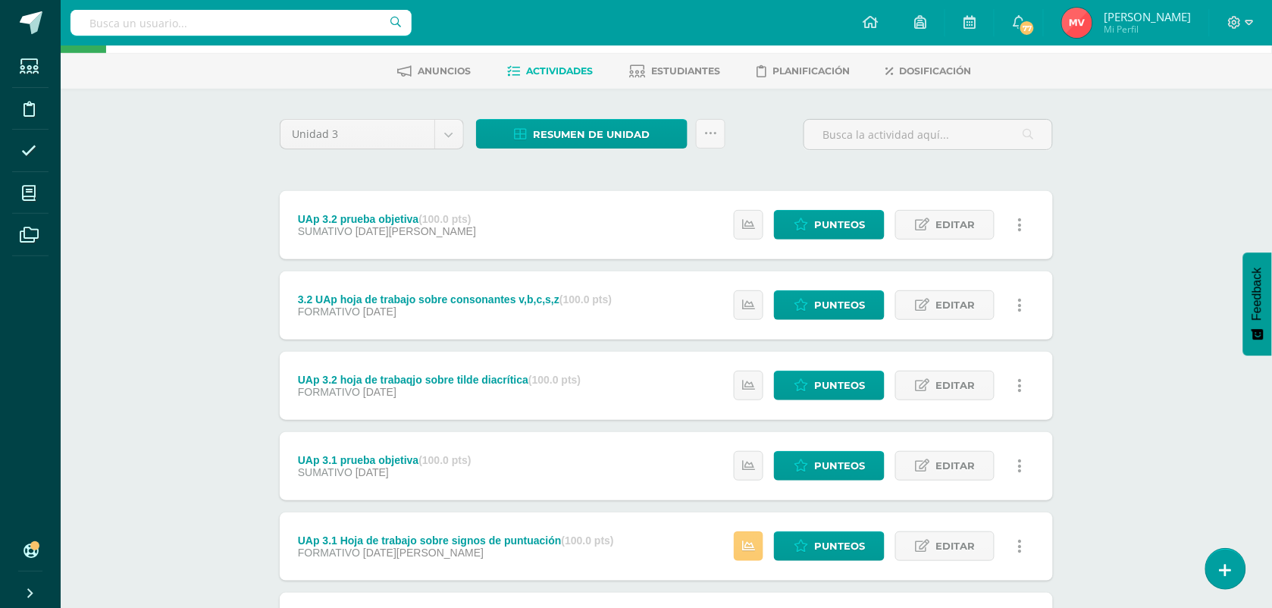
scroll to position [95, 0]
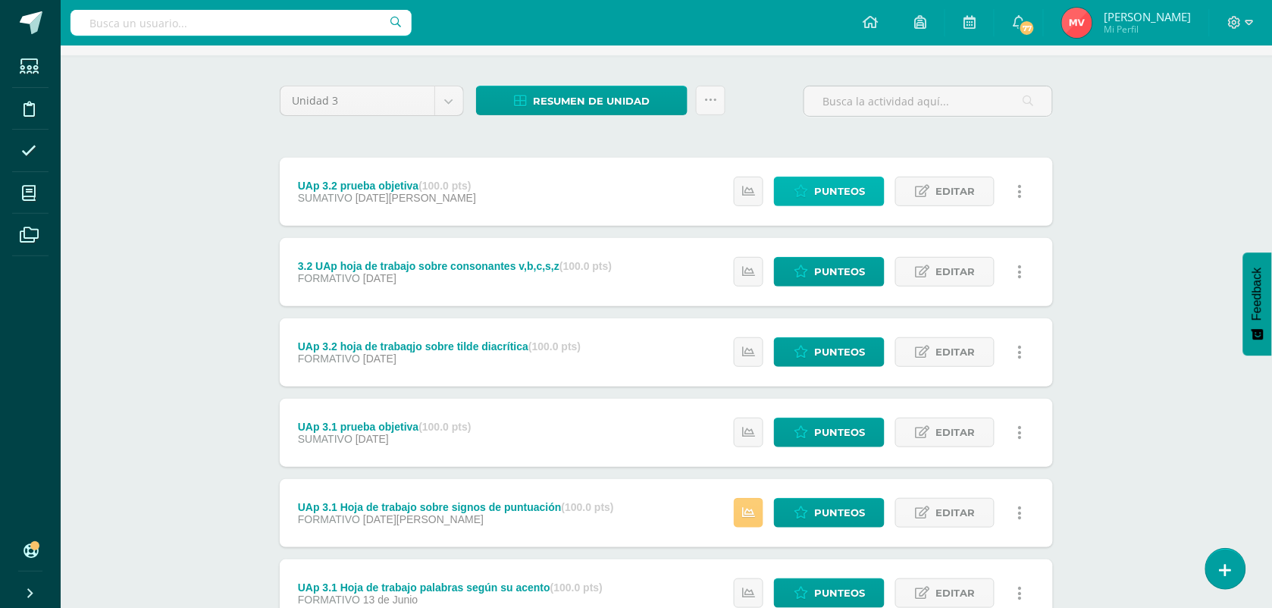
click at [810, 180] on link "Punteos" at bounding box center [829, 192] width 111 height 30
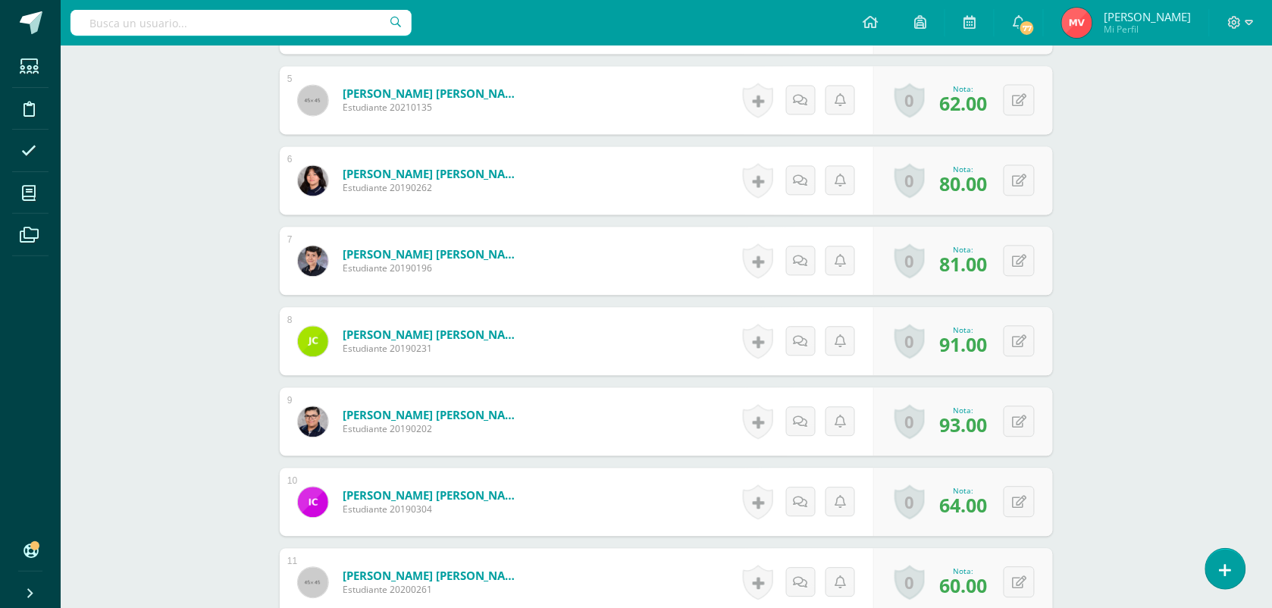
scroll to position [949, 0]
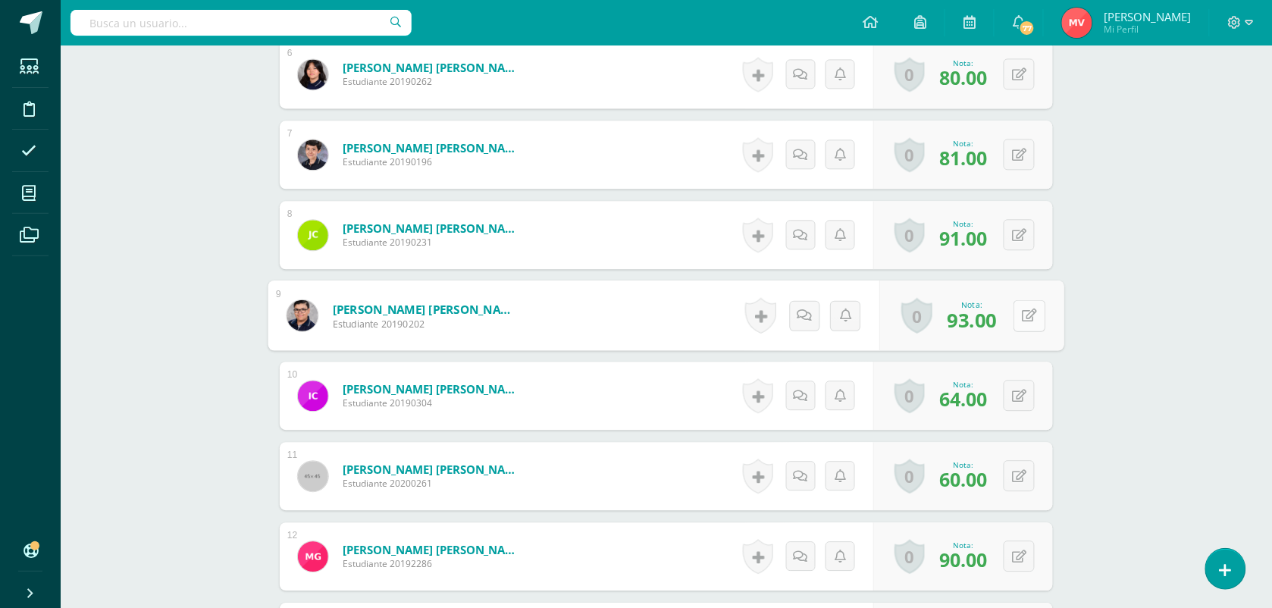
click at [1020, 312] on button at bounding box center [1030, 315] width 32 height 32
click at [952, 318] on input "94.00" at bounding box center [931, 319] width 61 height 30
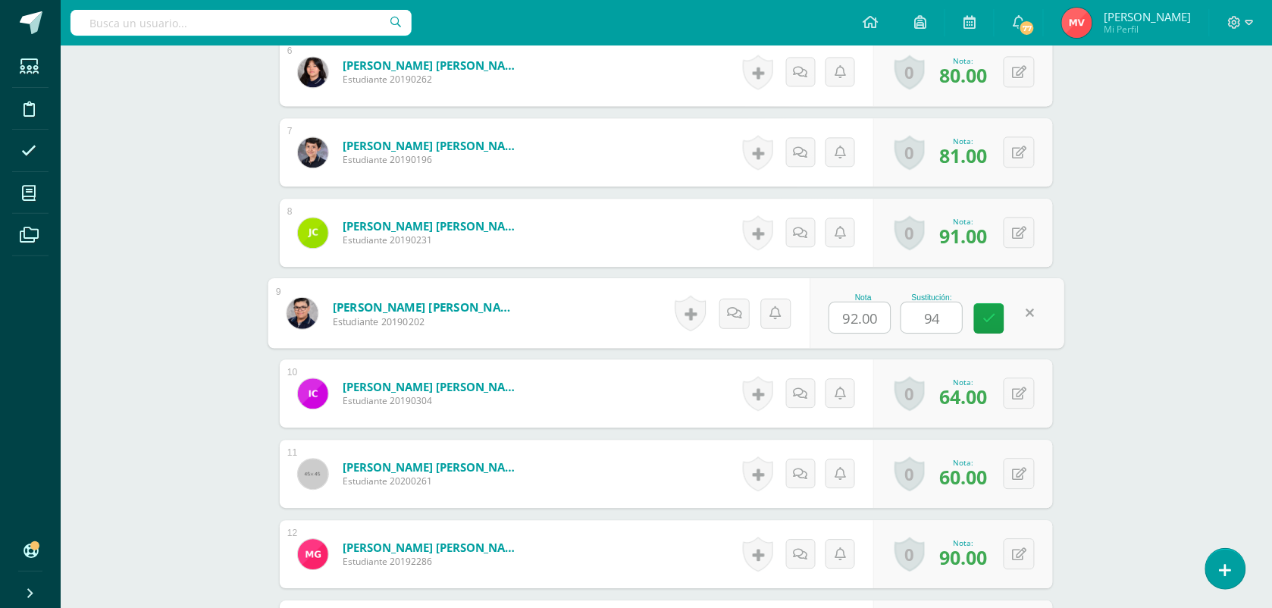
type input "9"
type input "96"
